Goal: Task Accomplishment & Management: Complete application form

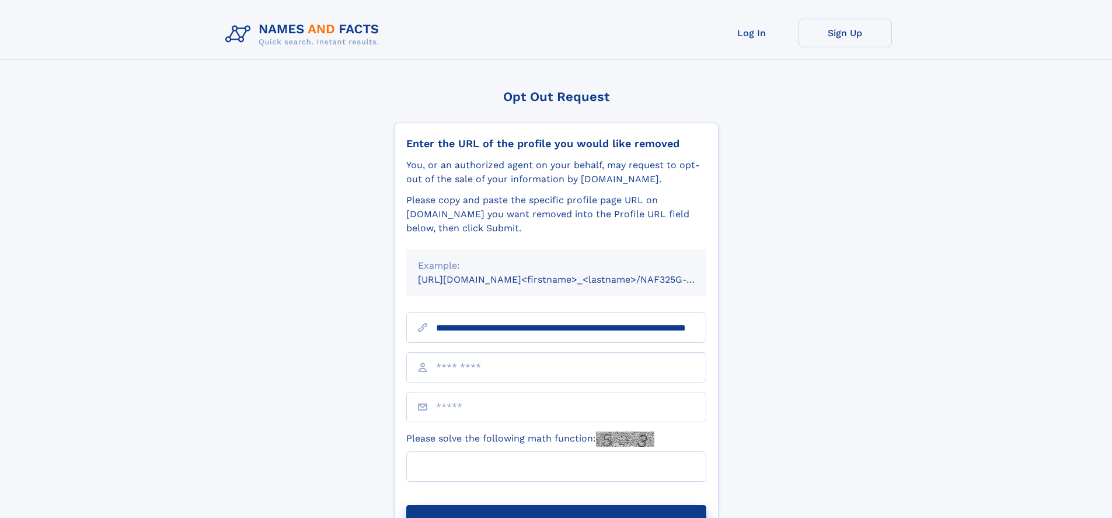
scroll to position [0, 105]
type input "**********"
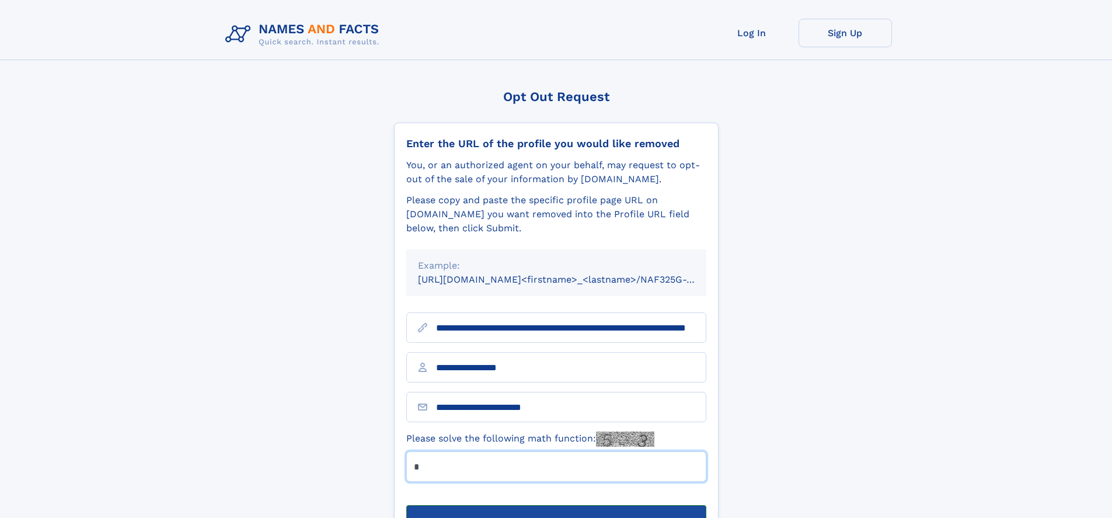
type input "*"
click at [556, 505] on button "Submit Opt Out Request" at bounding box center [556, 523] width 300 height 37
